Goal: Find specific page/section: Find specific page/section

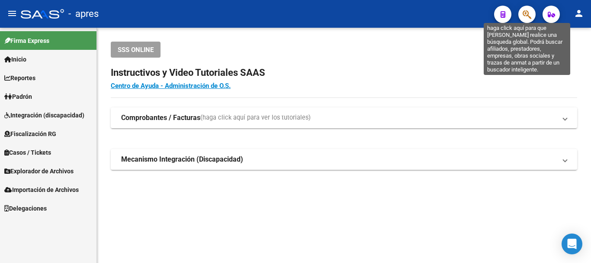
click at [527, 10] on icon "button" at bounding box center [527, 15] width 9 height 10
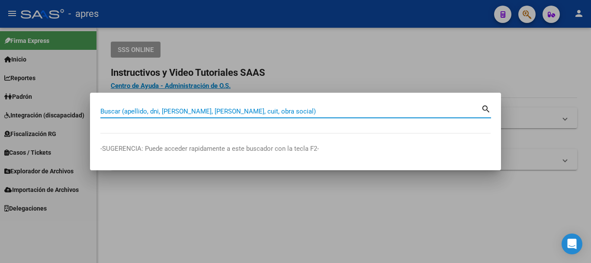
paste input "27271129993"
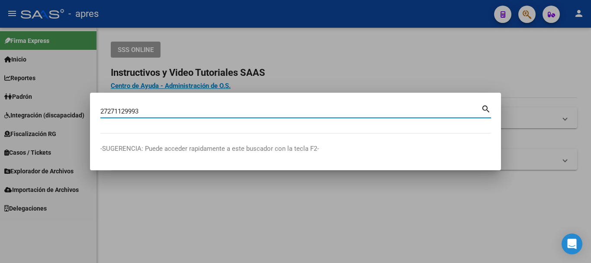
type input "27271129993"
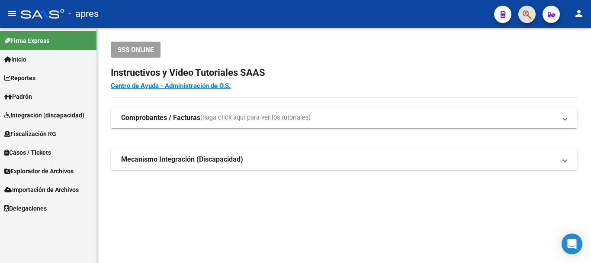
click at [529, 12] on icon "button" at bounding box center [527, 15] width 9 height 10
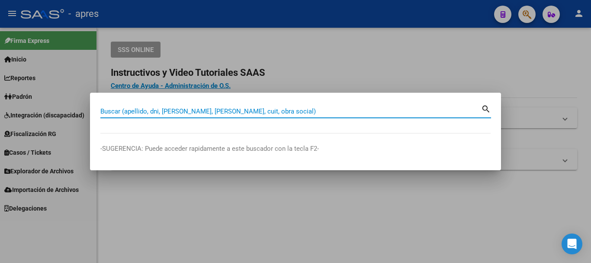
paste input "27271129993"
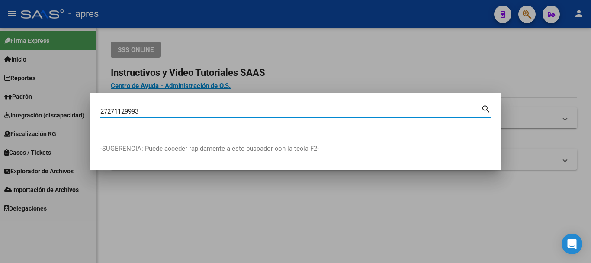
type input "27271129993"
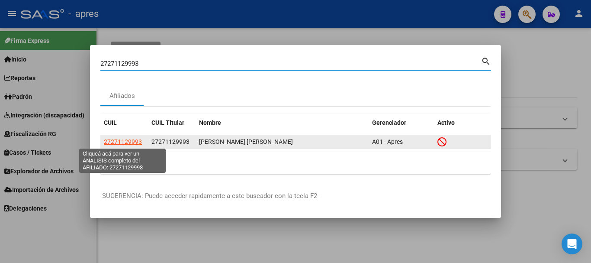
click at [135, 141] on span "27271129993" at bounding box center [123, 141] width 38 height 7
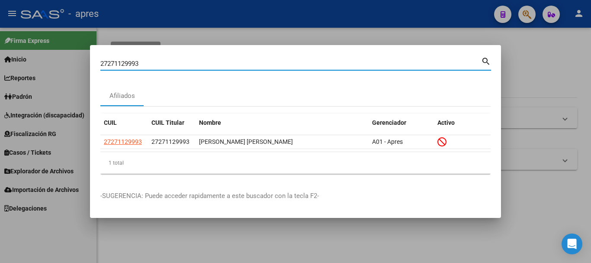
drag, startPoint x: 334, startPoint y: 64, endPoint x: 0, endPoint y: 33, distance: 335.5
click at [0, 67] on div "27271129993 Buscar (apellido, dni, cuil, nro traspaso, cuit, obra social) searc…" at bounding box center [295, 131] width 591 height 263
paste input "35336196"
type input "35336196"
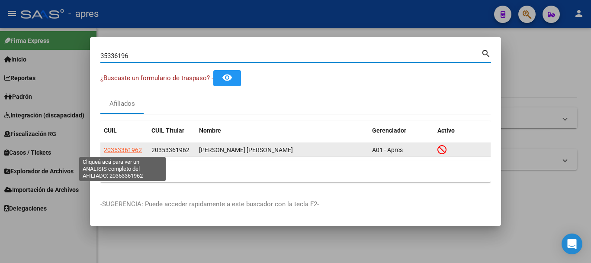
click at [132, 147] on span "20353361962" at bounding box center [123, 149] width 38 height 7
type textarea "20353361962"
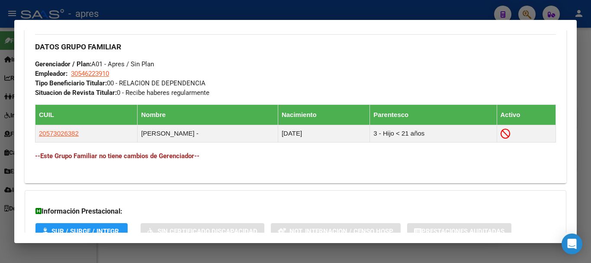
scroll to position [434, 0]
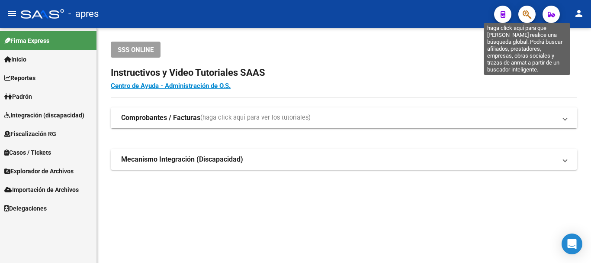
click at [531, 13] on icon "button" at bounding box center [527, 15] width 9 height 10
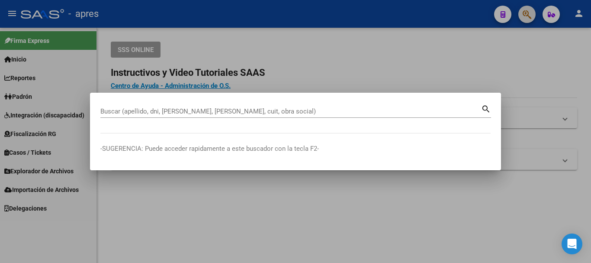
paste input "33554609"
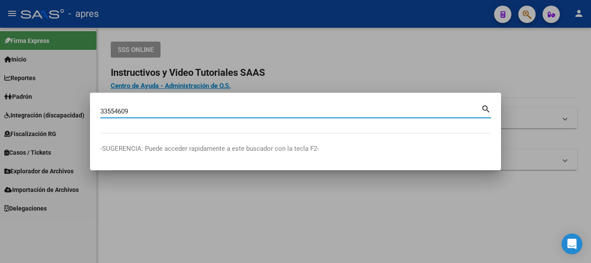
type input "33554609"
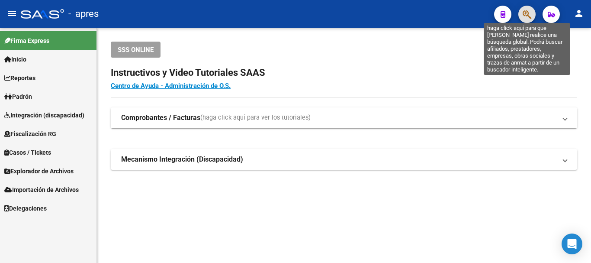
click at [531, 10] on icon "button" at bounding box center [527, 15] width 9 height 10
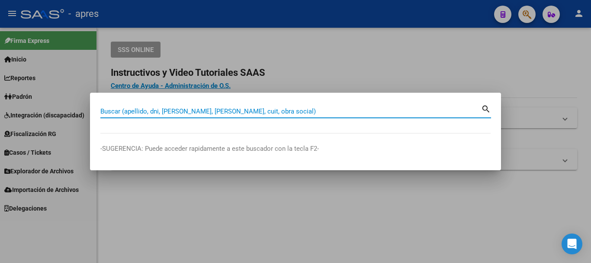
paste input "27231367050"
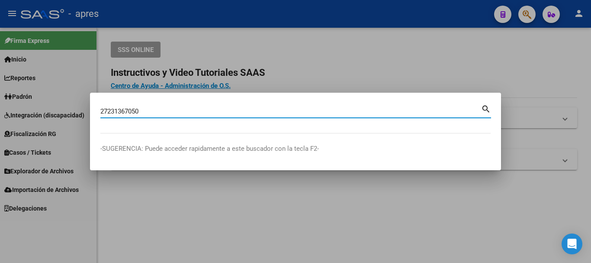
type input "27231367050"
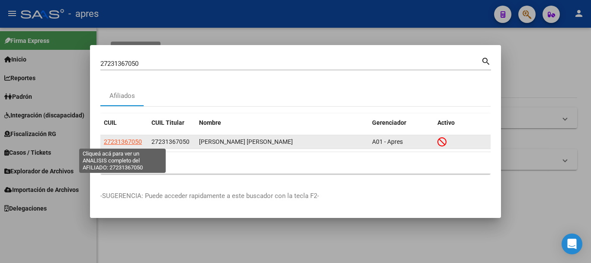
click at [135, 142] on span "27231367050" at bounding box center [123, 141] width 38 height 7
type textarea "27231367050"
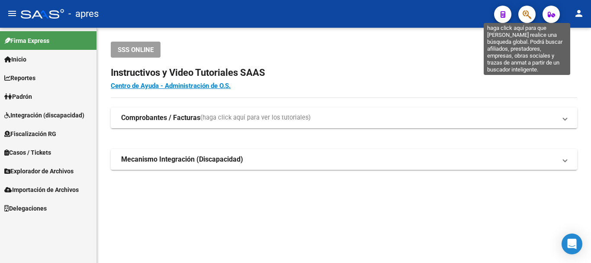
click at [527, 16] on icon "button" at bounding box center [527, 15] width 9 height 10
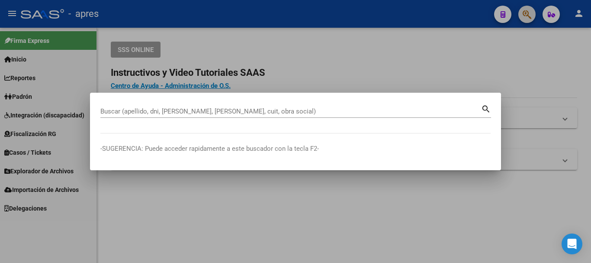
paste input "23324238344"
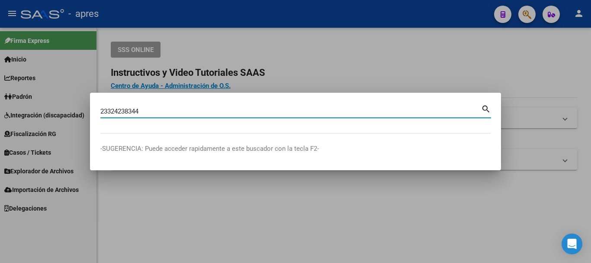
type input "23324238344"
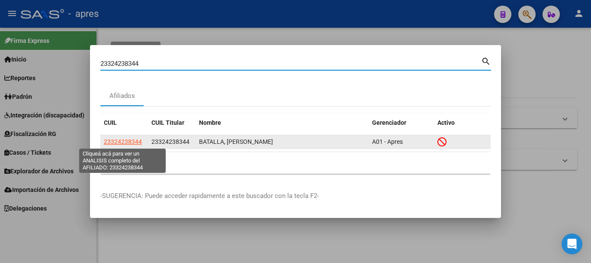
click at [132, 143] on span "23324238344" at bounding box center [123, 141] width 38 height 7
type textarea "23324238344"
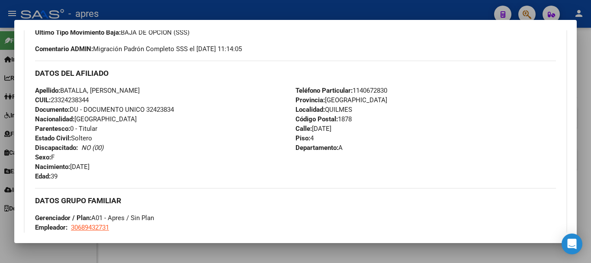
scroll to position [198, 0]
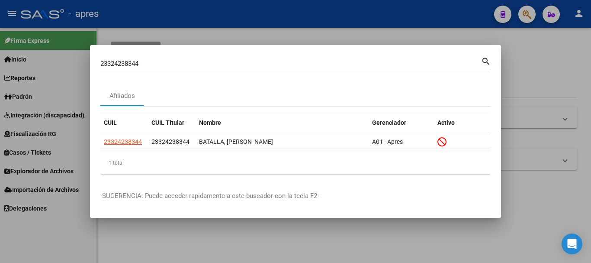
drag, startPoint x: 329, startPoint y: 64, endPoint x: 255, endPoint y: 66, distance: 74.5
click at [255, 65] on div "23324238344 Buscar (apellido, dni, cuil, [PERSON_NAME], cuit, obra social)" at bounding box center [290, 63] width 381 height 13
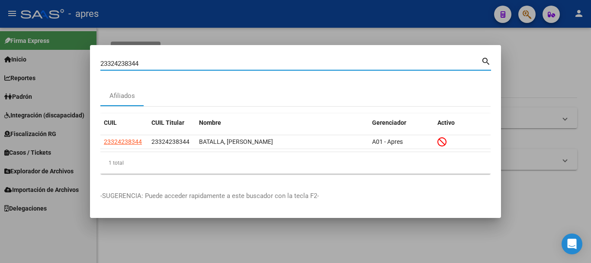
drag, startPoint x: 39, startPoint y: 71, endPoint x: 0, endPoint y: 85, distance: 41.9
click at [0, 85] on div "23324238344 Buscar (apellido, dni, cuil, nro traspaso, cuit, obra social) searc…" at bounding box center [295, 131] width 591 height 263
paste input "20939957619"
type input "20939957619"
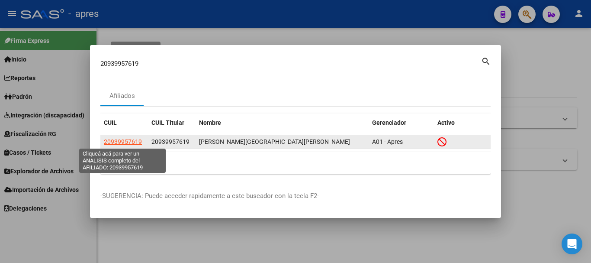
click at [127, 139] on span "20939957619" at bounding box center [123, 141] width 38 height 7
type textarea "20939957619"
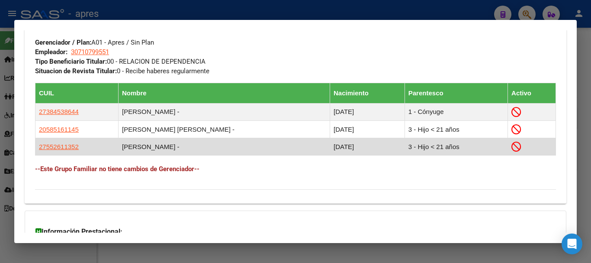
scroll to position [449, 0]
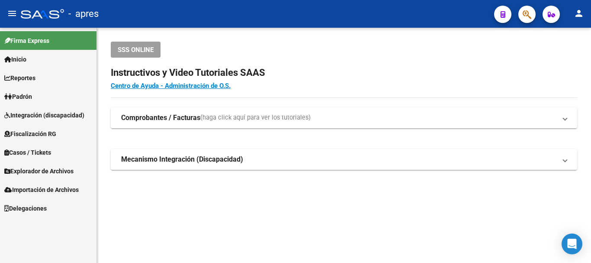
click at [528, 19] on icon "button" at bounding box center [527, 15] width 9 height 10
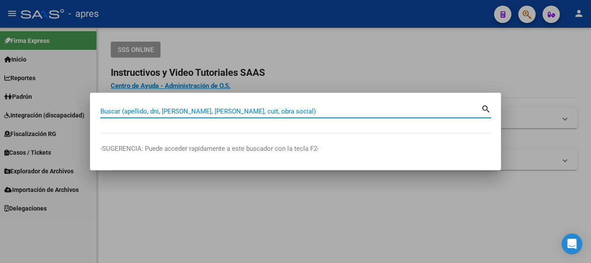
paste input "40887473"
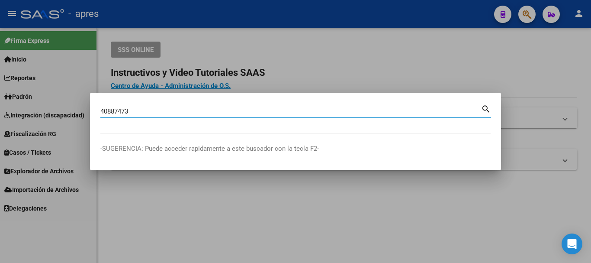
type input "40887473"
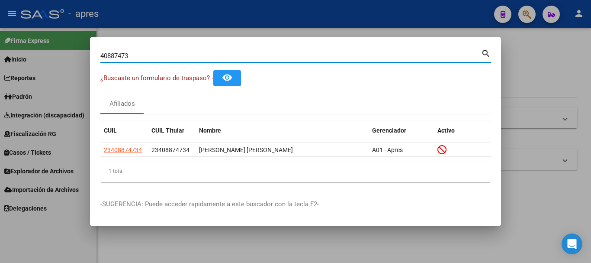
drag, startPoint x: 274, startPoint y: 58, endPoint x: 0, endPoint y: 49, distance: 274.5
click at [0, 49] on div "40887473 Buscar (apellido, dni, cuil, nro traspaso, cuit, obra social) search ¿…" at bounding box center [295, 131] width 591 height 263
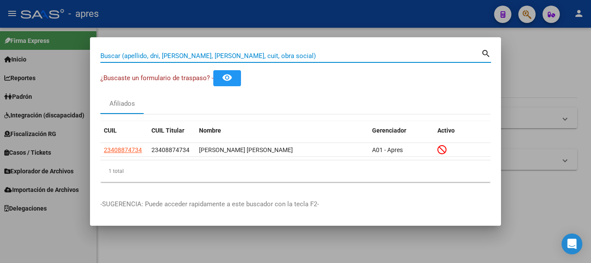
paste input "40887473"
type input "40887473"
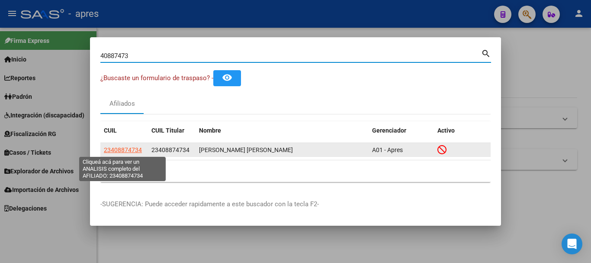
click at [128, 149] on span "23408874734" at bounding box center [123, 149] width 38 height 7
type textarea "23408874734"
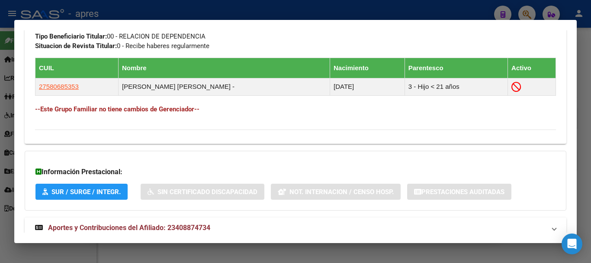
scroll to position [501, 0]
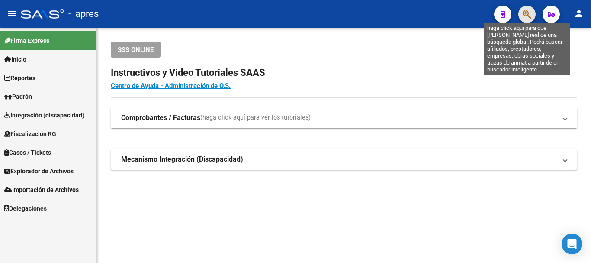
click at [530, 13] on icon "button" at bounding box center [527, 15] width 9 height 10
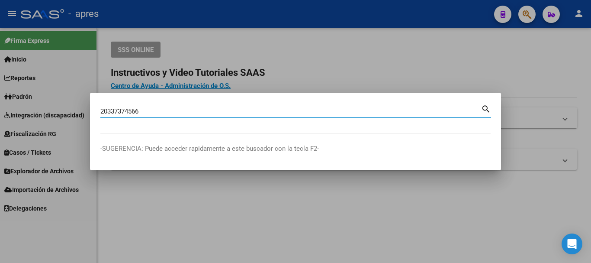
type input "20337374566"
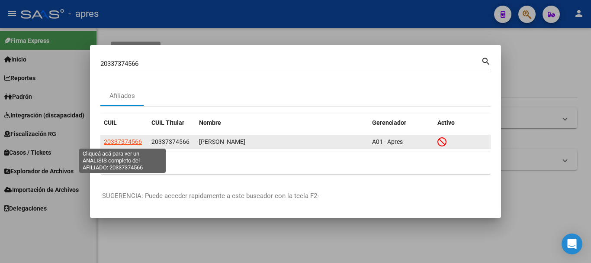
click at [116, 138] on span "20337374566" at bounding box center [123, 141] width 38 height 7
type textarea "20337374566"
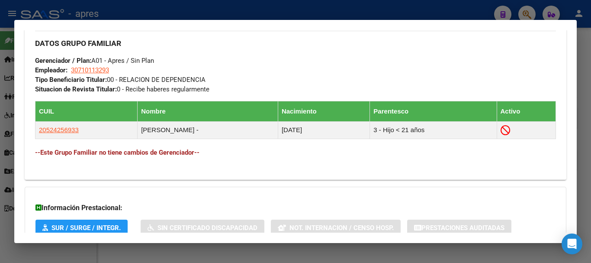
scroll to position [493, 0]
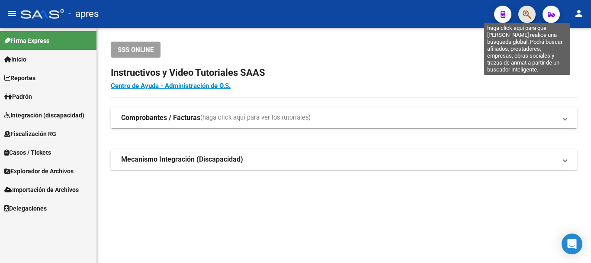
click at [530, 13] on icon "button" at bounding box center [527, 15] width 9 height 10
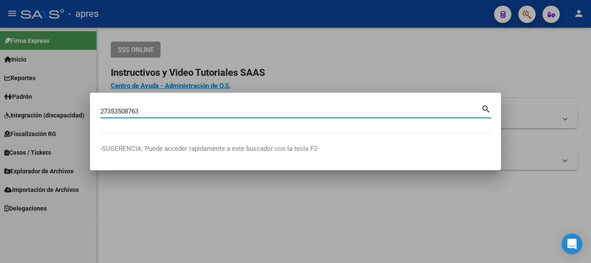
type input "27353508763"
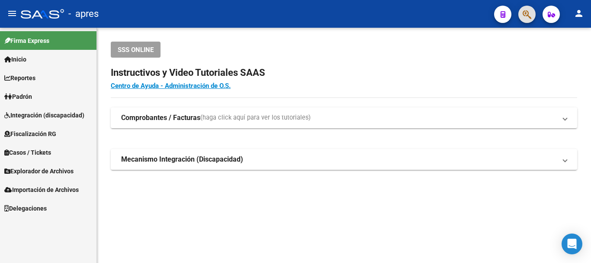
click at [523, 14] on icon "button" at bounding box center [527, 15] width 9 height 10
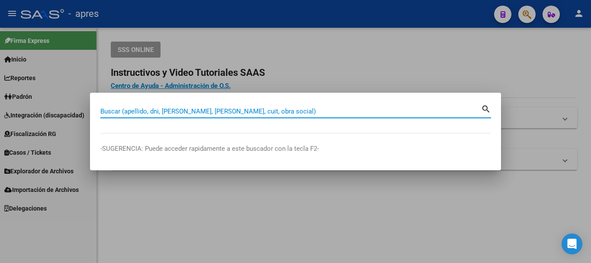
paste input "27353508763"
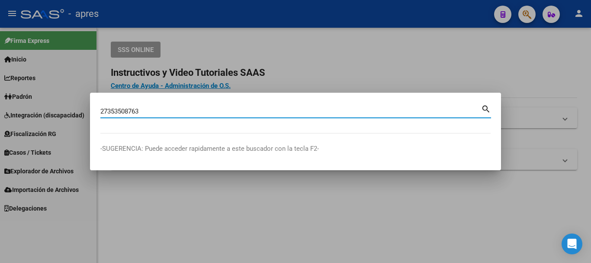
type input "27353508763"
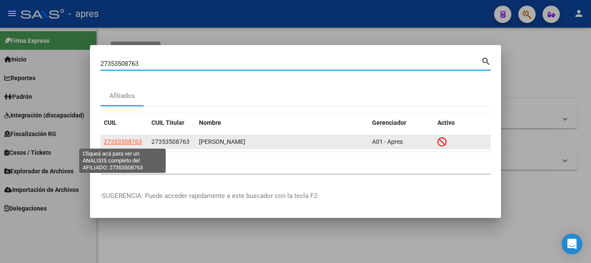
click at [134, 143] on span "27353508763" at bounding box center [123, 141] width 38 height 7
type textarea "27353508763"
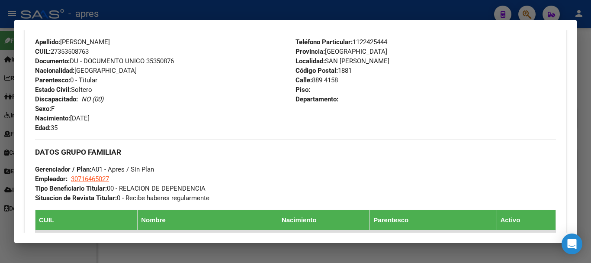
scroll to position [346, 0]
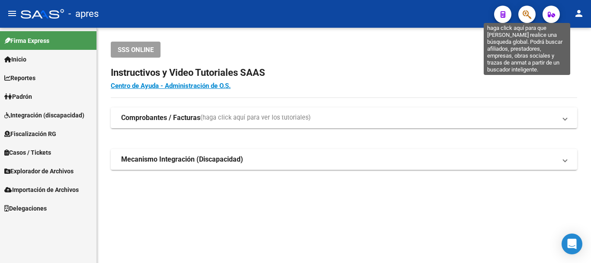
click at [526, 16] on icon "button" at bounding box center [527, 15] width 9 height 10
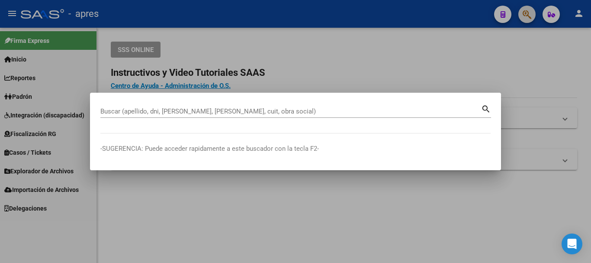
paste input "20388468182"
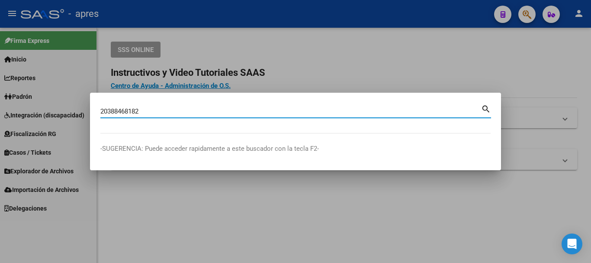
type input "20388468182"
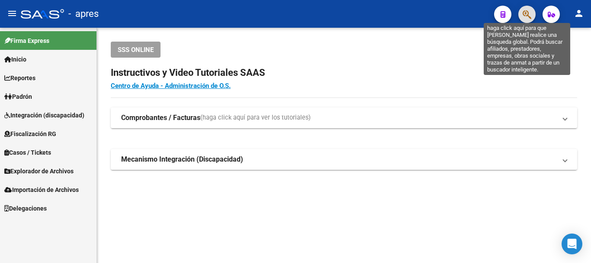
click at [523, 19] on icon "button" at bounding box center [527, 15] width 9 height 10
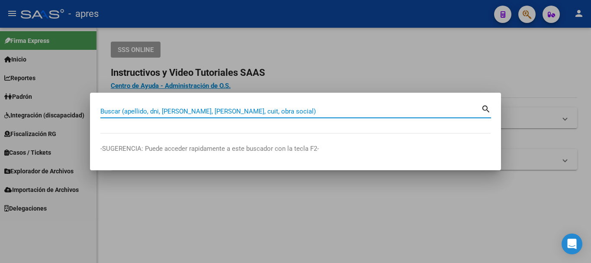
paste input "20405713552"
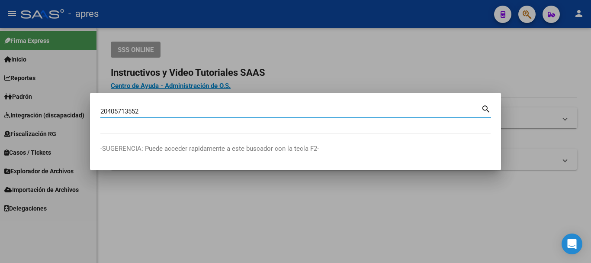
type input "20405713552"
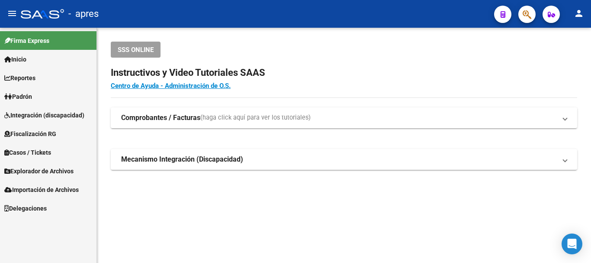
click at [519, 22] on div at bounding box center [523, 14] width 24 height 18
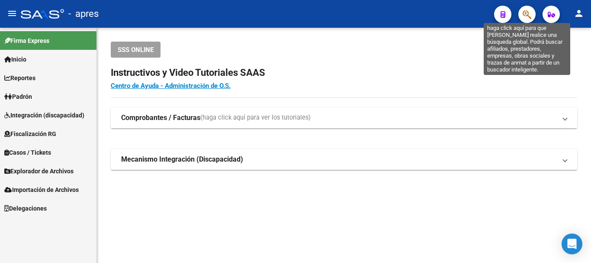
click at [523, 15] on icon "button" at bounding box center [527, 15] width 9 height 10
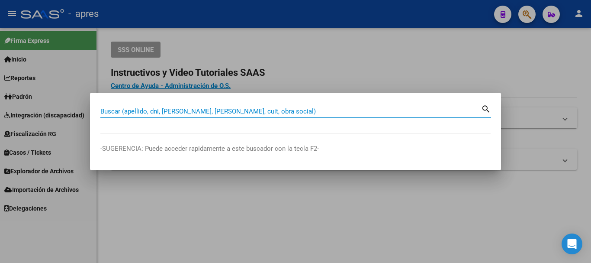
paste input "25006497"
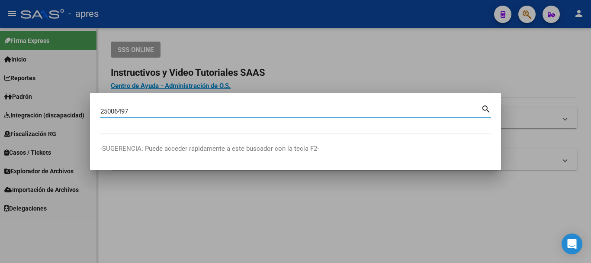
type input "25006497"
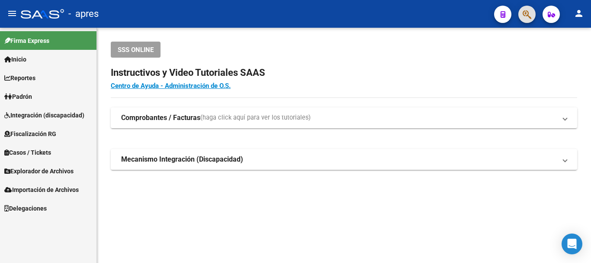
click at [520, 16] on button "button" at bounding box center [526, 14] width 17 height 17
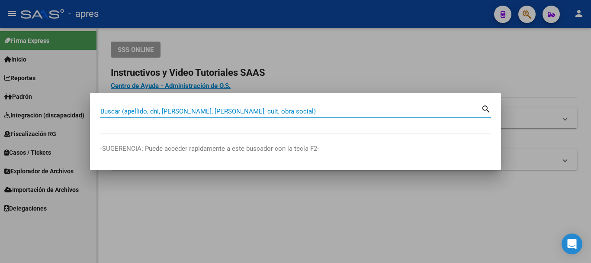
paste input "40250456"
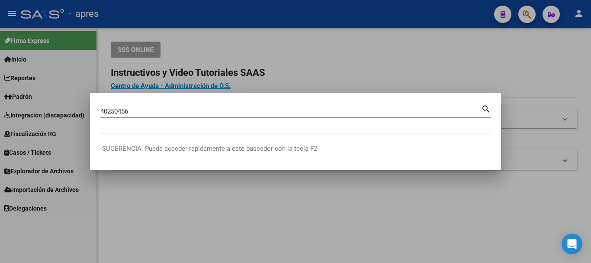
type input "40250456"
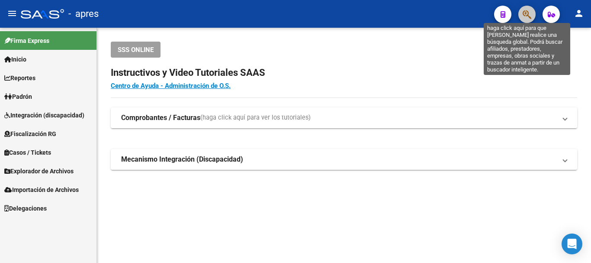
click at [528, 16] on icon "button" at bounding box center [527, 15] width 9 height 10
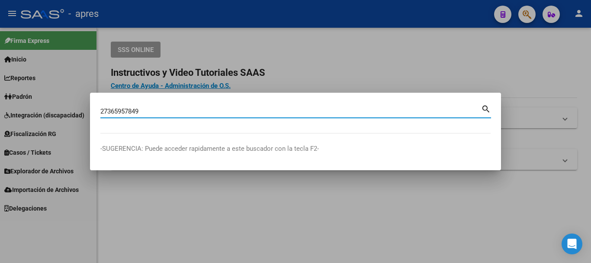
type input "27365957849"
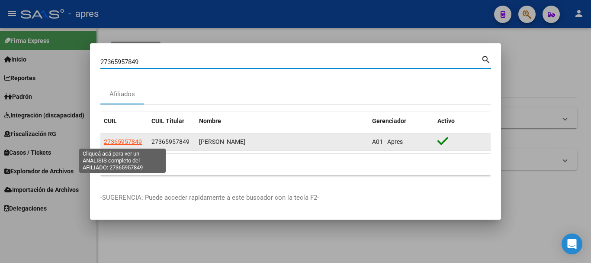
click at [118, 142] on span "27365957849" at bounding box center [123, 141] width 38 height 7
type textarea "27365957849"
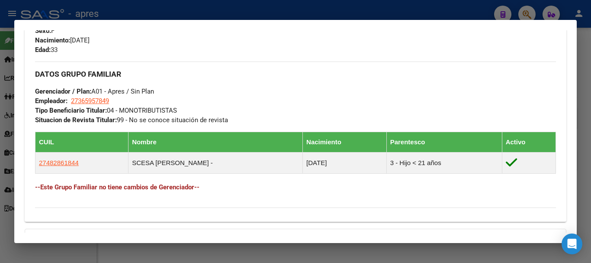
scroll to position [389, 0]
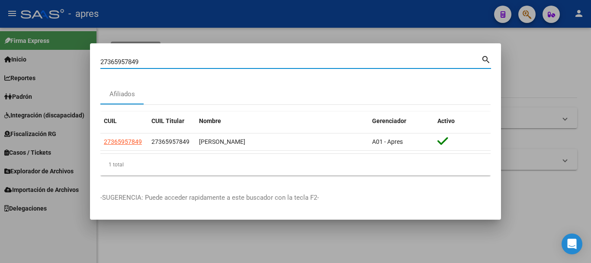
drag, startPoint x: 256, startPoint y: 63, endPoint x: 109, endPoint y: 70, distance: 147.3
click at [109, 70] on div "27365957849 [PERSON_NAME] (apellido, dni, [PERSON_NAME], [PERSON_NAME], cuit, o…" at bounding box center [295, 65] width 391 height 23
type input "2"
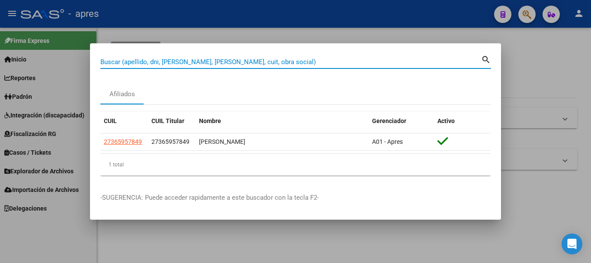
paste input "27365957849"
type input "27365957849"
